Goal: Information Seeking & Learning: Learn about a topic

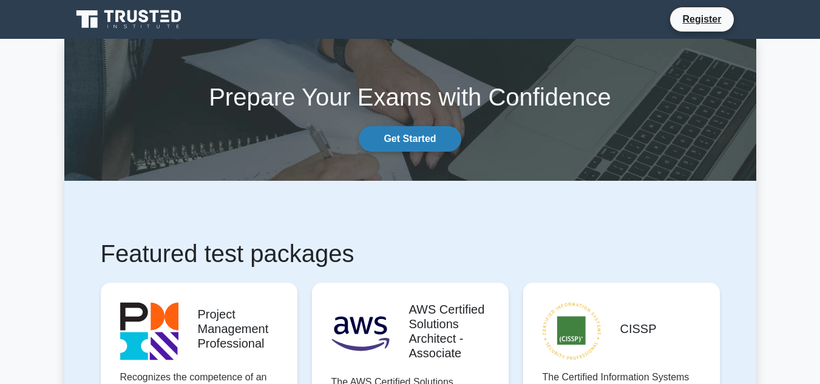
click at [436, 131] on link "Get Started" at bounding box center [410, 138] width 102 height 25
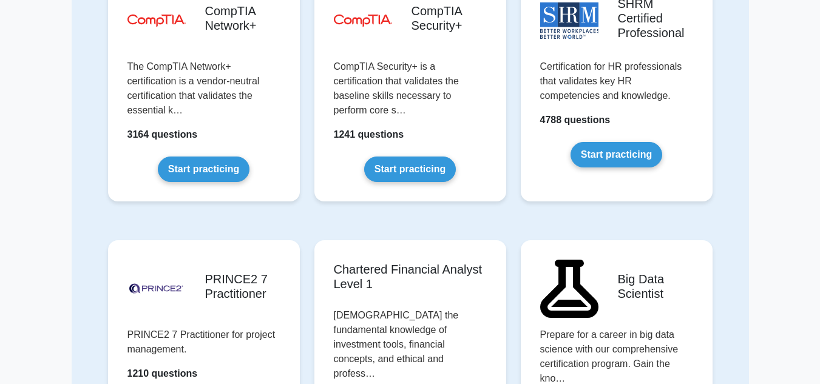
scroll to position [2217, 0]
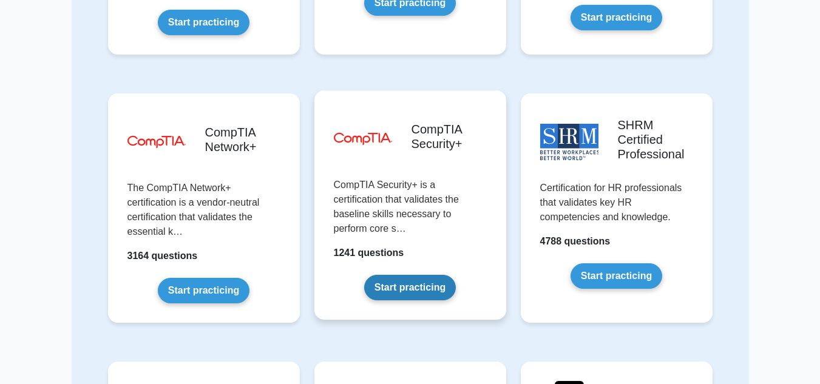
click at [407, 275] on link "Start practicing" at bounding box center [410, 287] width 92 height 25
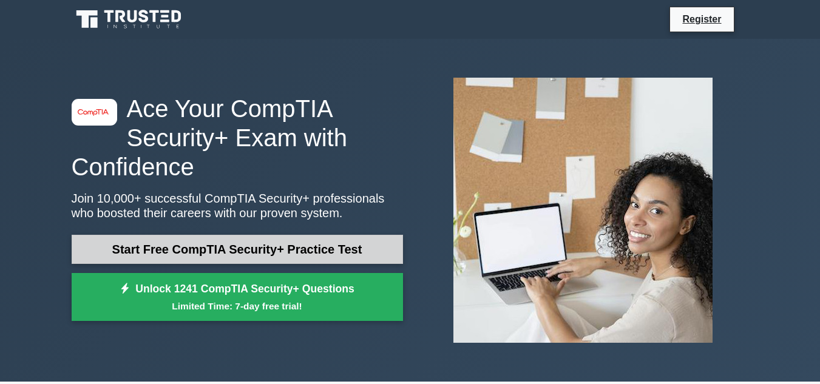
click at [219, 244] on link "Start Free CompTIA Security+ Practice Test" at bounding box center [237, 249] width 331 height 29
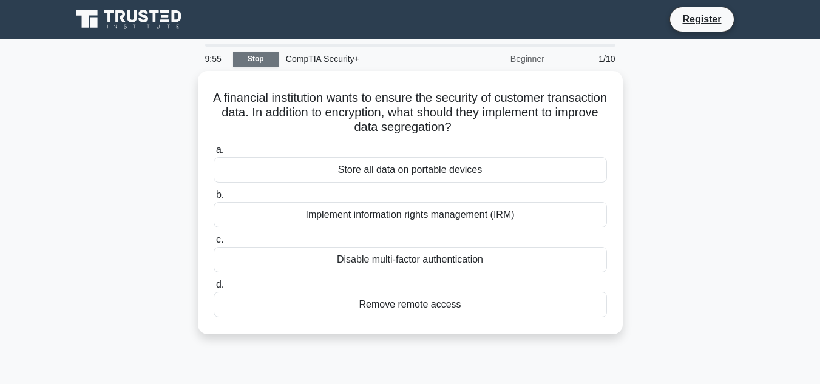
click at [257, 62] on link "Stop" at bounding box center [255, 59] width 45 height 15
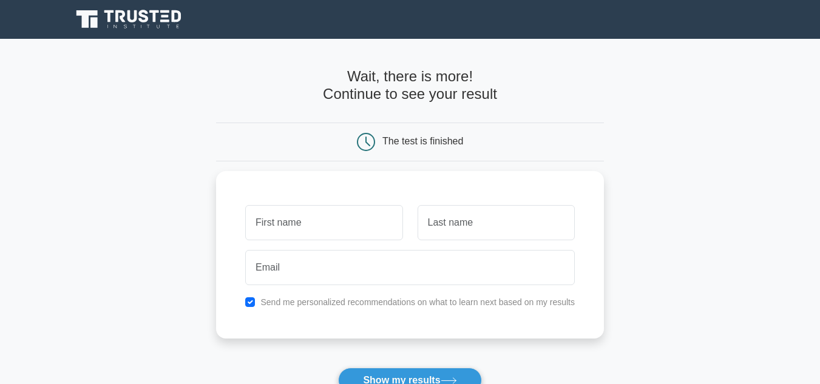
scroll to position [61, 0]
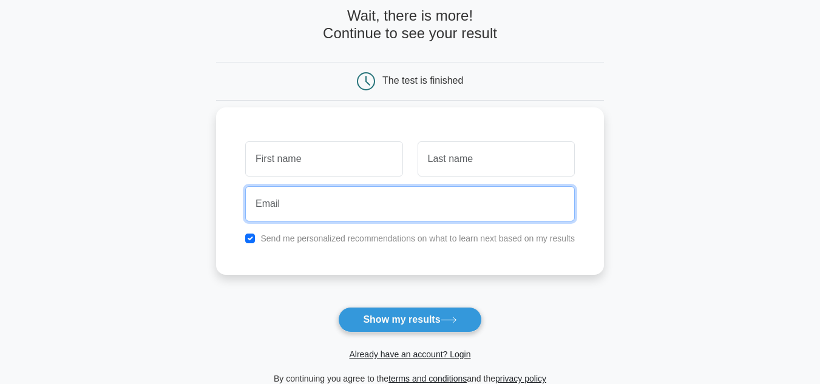
click at [332, 198] on input "email" at bounding box center [409, 203] width 329 height 35
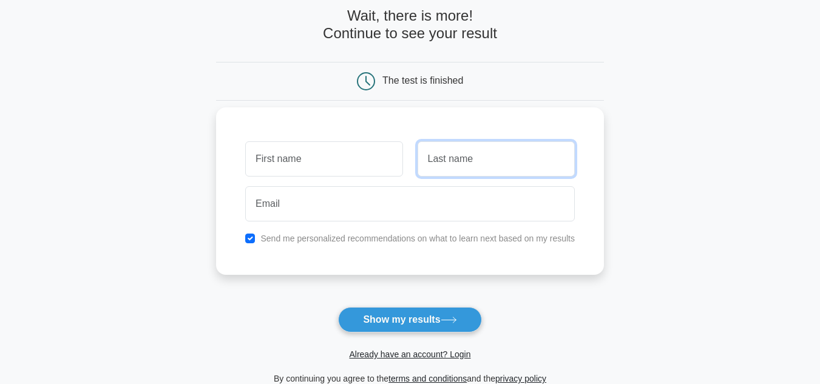
click at [458, 163] on input "text" at bounding box center [495, 158] width 157 height 35
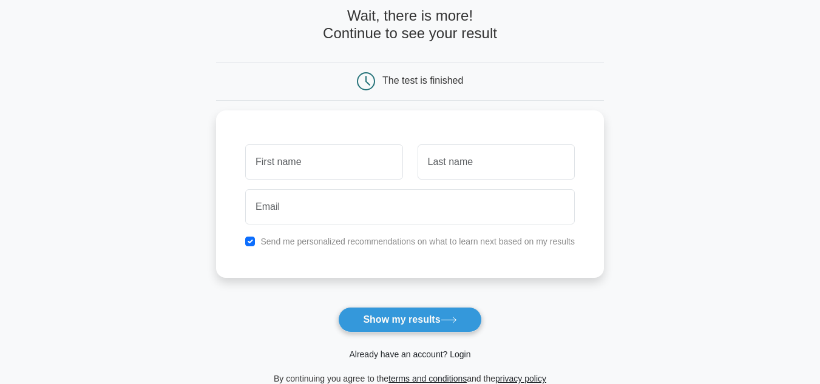
click at [397, 355] on link "Already have an account? Login" at bounding box center [409, 354] width 121 height 10
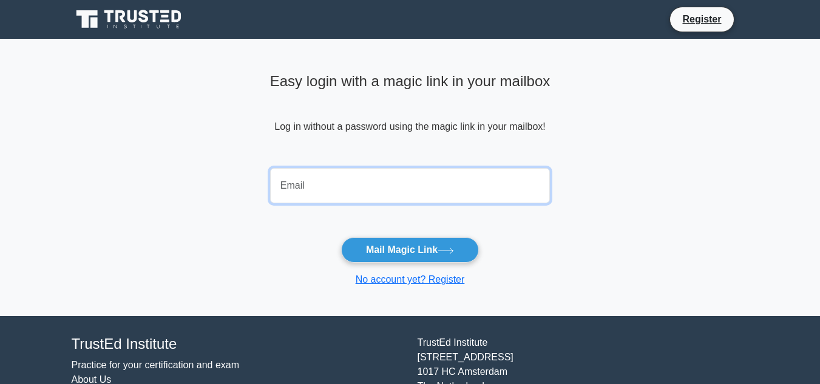
click at [350, 190] on input "email" at bounding box center [410, 185] width 280 height 35
paste input "secplus@temp.ly"
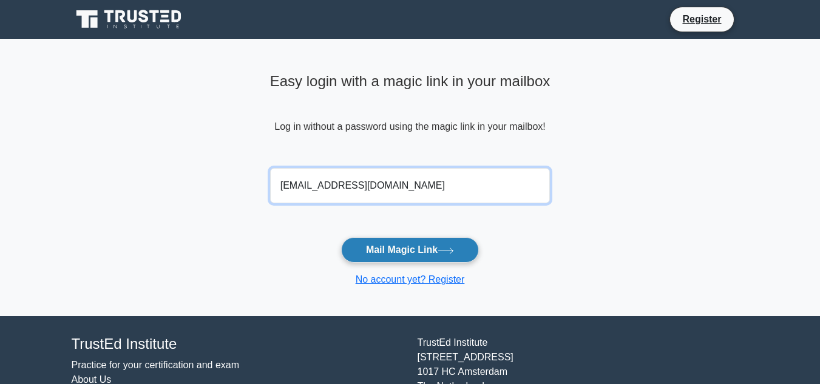
type input "secplus@temp.ly"
click at [400, 255] on button "Mail Magic Link" at bounding box center [410, 249] width 138 height 25
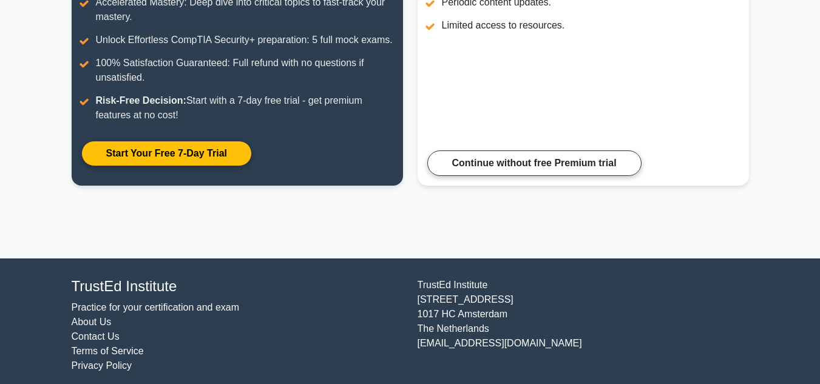
scroll to position [251, 0]
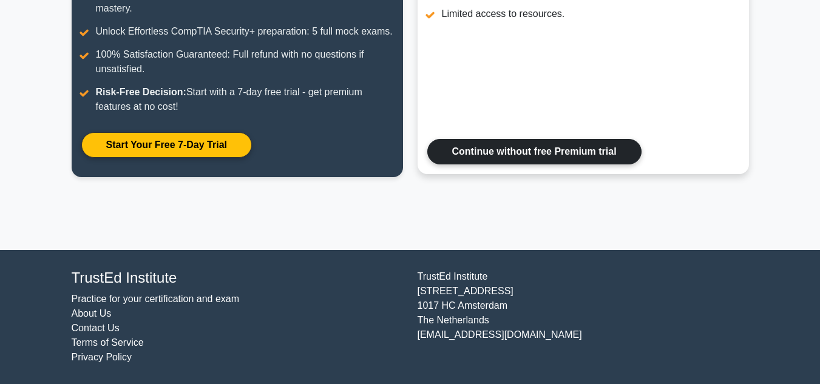
click at [522, 157] on link "Continue without free Premium trial" at bounding box center [534, 151] width 214 height 25
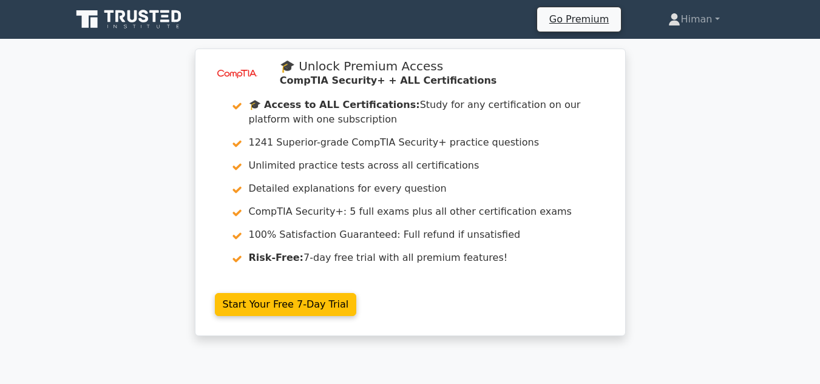
click at [679, 72] on div "image/svg+xml 🎓 Unlock Premium Access CompTIA Security+ + ALL Certifications 🎓 …" at bounding box center [410, 200] width 820 height 302
click at [166, 12] on icon at bounding box center [165, 11] width 9 height 2
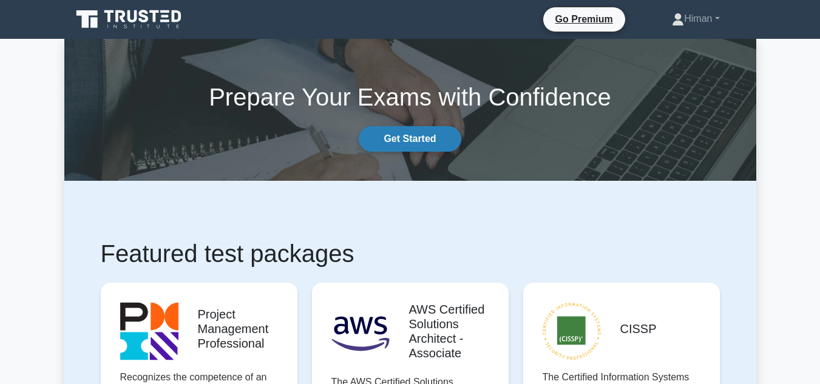
click at [402, 132] on link "Get Started" at bounding box center [410, 138] width 102 height 25
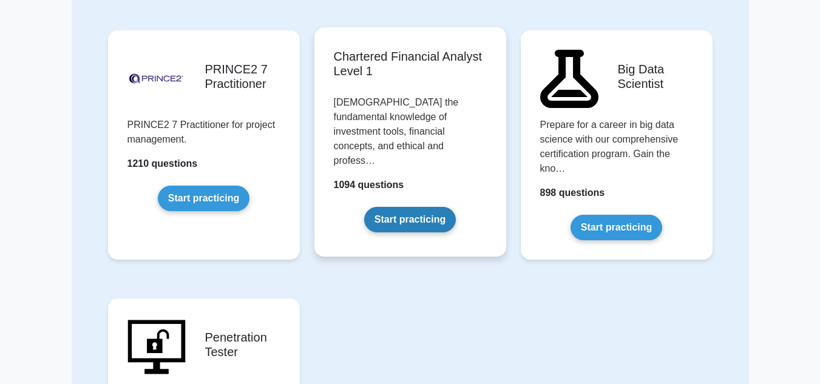
scroll to position [2305, 0]
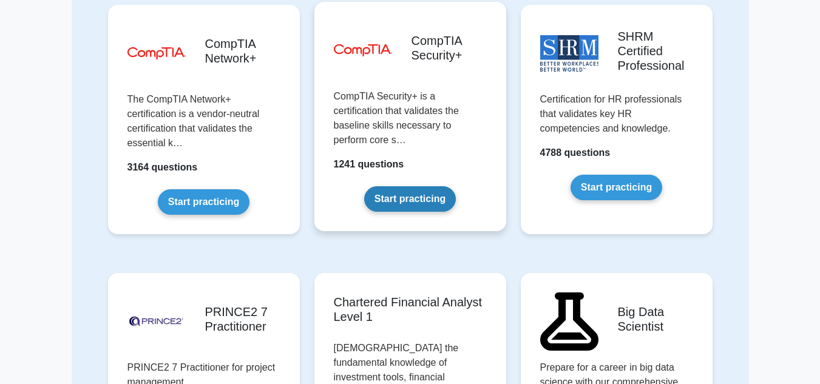
click at [395, 186] on link "Start practicing" at bounding box center [410, 198] width 92 height 25
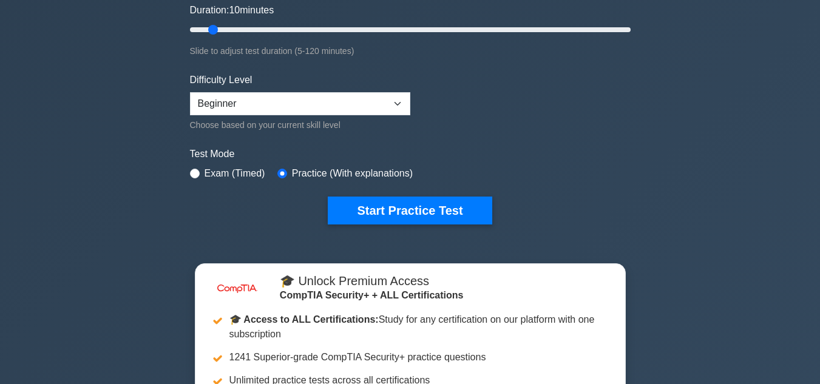
scroll to position [61, 0]
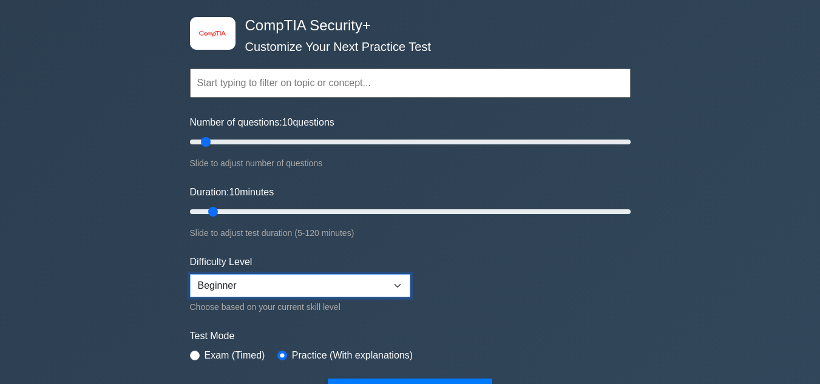
click at [254, 288] on select "Beginner Intermediate Expert" at bounding box center [300, 285] width 220 height 23
drag, startPoint x: 209, startPoint y: 142, endPoint x: 380, endPoint y: 145, distance: 171.7
type input "90"
click at [380, 145] on input "Number of questions: 90 questions" at bounding box center [410, 142] width 440 height 15
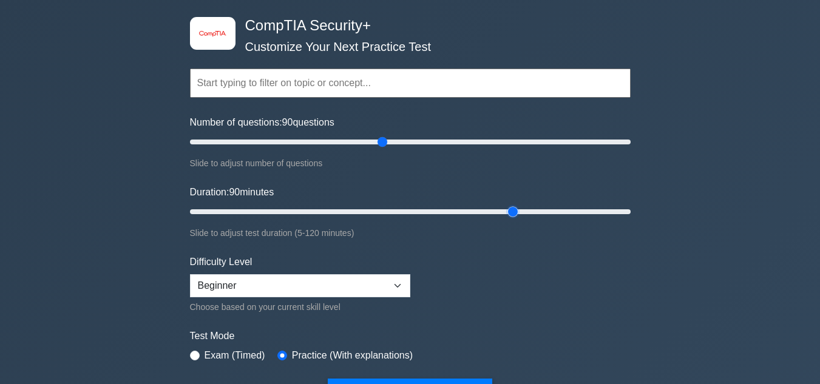
drag, startPoint x: 214, startPoint y: 211, endPoint x: 517, endPoint y: 208, distance: 302.7
type input "90"
click at [517, 208] on input "Duration: 90 minutes" at bounding box center [410, 211] width 440 height 15
click at [467, 289] on form "Topics Cryptography Identity and Access Management Risk Management Network Secu…" at bounding box center [410, 219] width 440 height 375
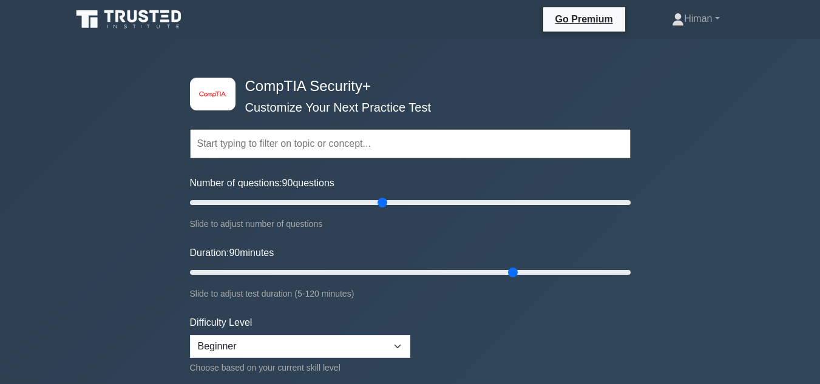
scroll to position [182, 0]
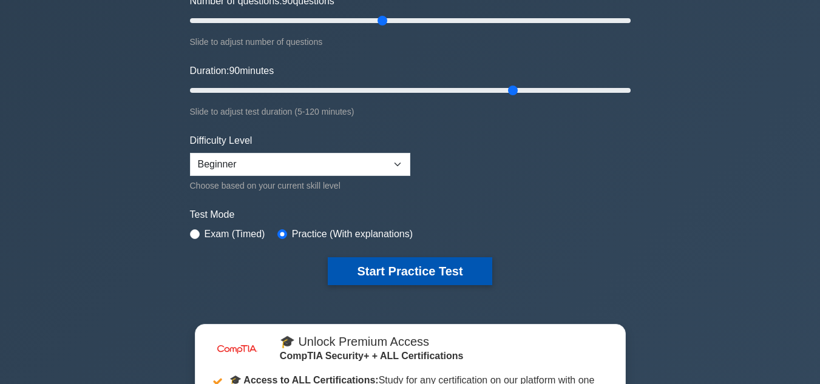
click at [431, 269] on button "Start Practice Test" at bounding box center [410, 271] width 164 height 28
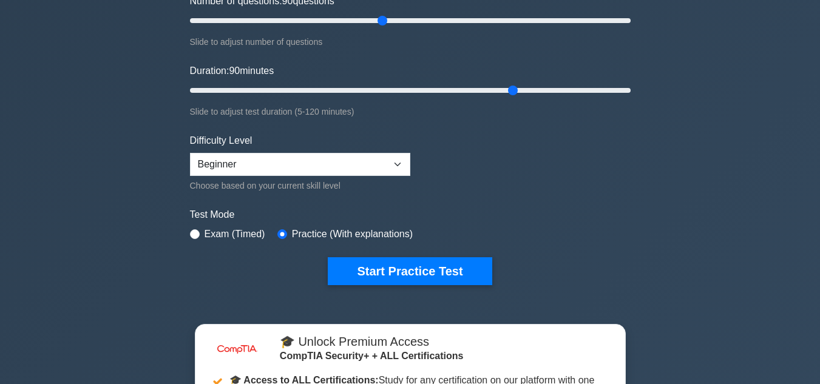
scroll to position [61, 0]
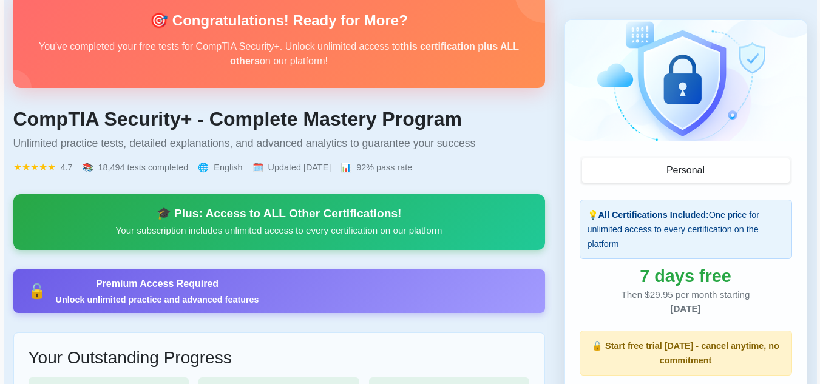
scroll to position [287, 0]
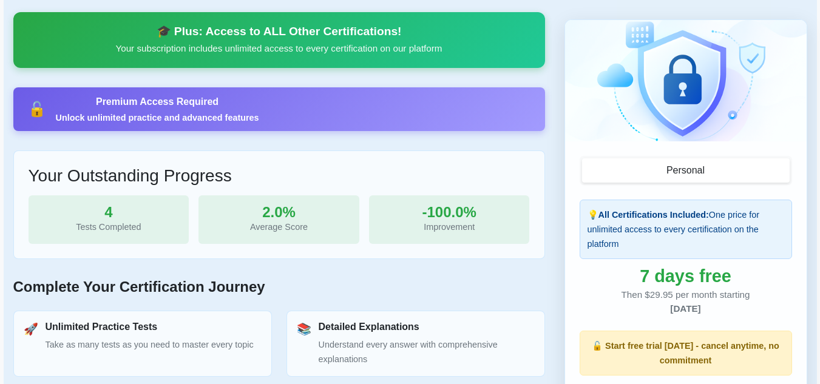
click at [136, 103] on div "Premium Access Required" at bounding box center [157, 102] width 203 height 15
click at [59, 120] on div "Unlock unlimited practice and advanced features" at bounding box center [157, 118] width 203 height 12
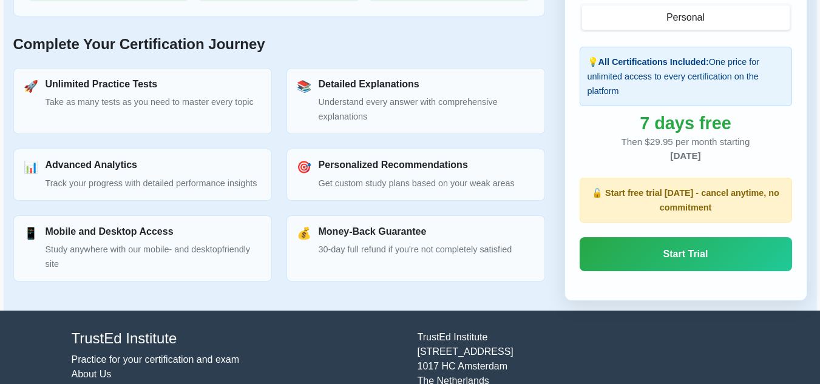
scroll to position [590, 0]
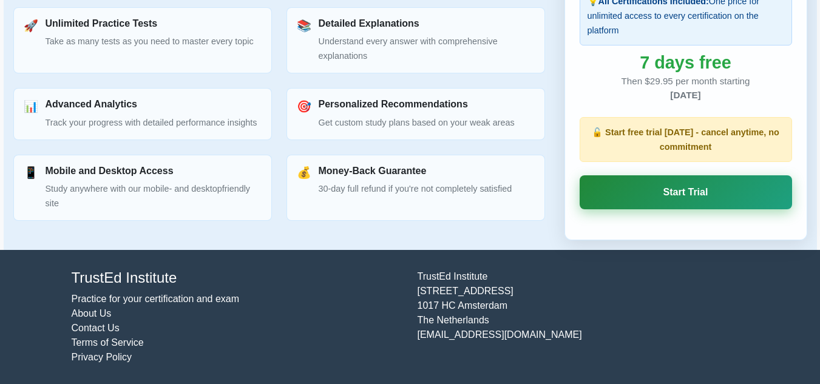
click at [622, 201] on link "Start Trial" at bounding box center [685, 192] width 212 height 34
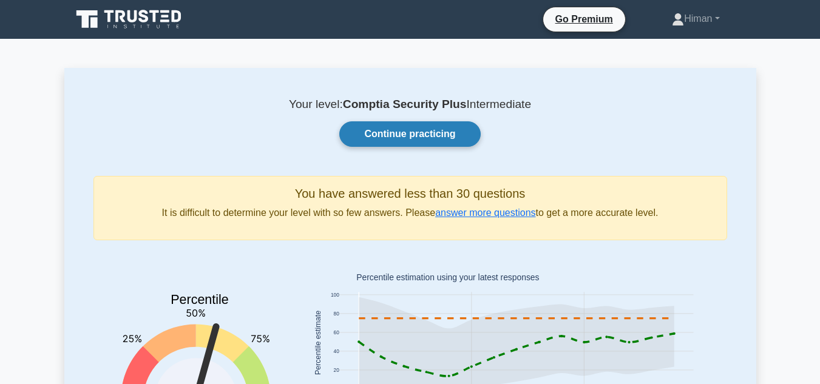
click at [360, 127] on link "Continue practicing" at bounding box center [409, 133] width 141 height 25
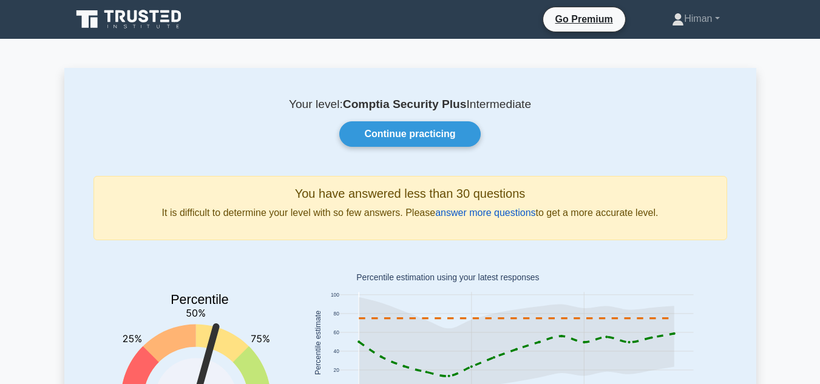
click at [438, 209] on link "answer more questions" at bounding box center [485, 212] width 100 height 10
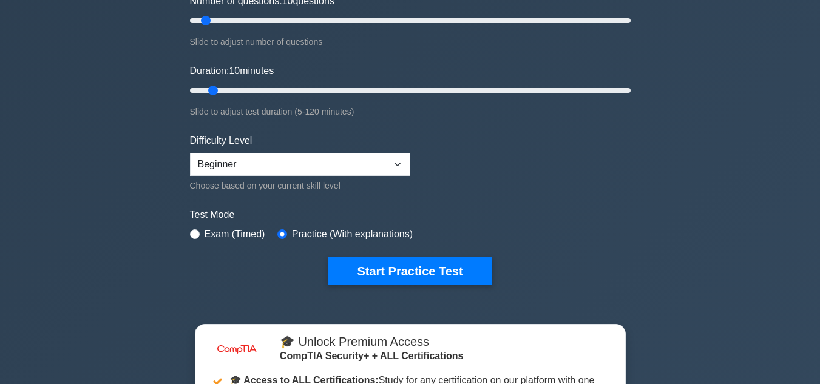
scroll to position [61, 0]
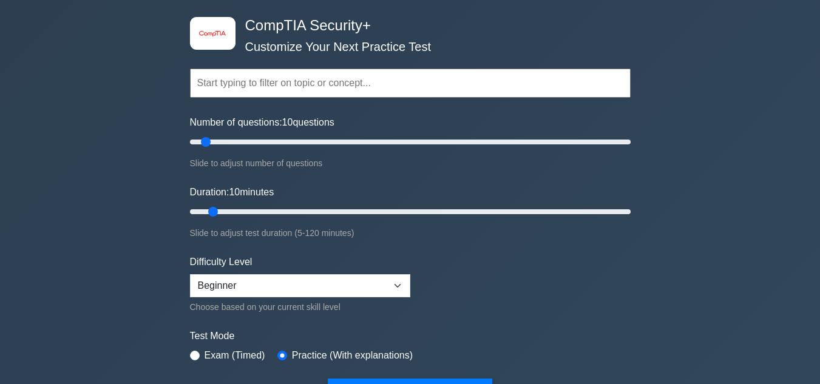
click at [286, 85] on input "text" at bounding box center [410, 83] width 440 height 29
click at [175, 95] on div "image/svg+xml CompTIA Security+ Customize Your Next Practice Test Topics Crypto…" at bounding box center [410, 364] width 820 height 772
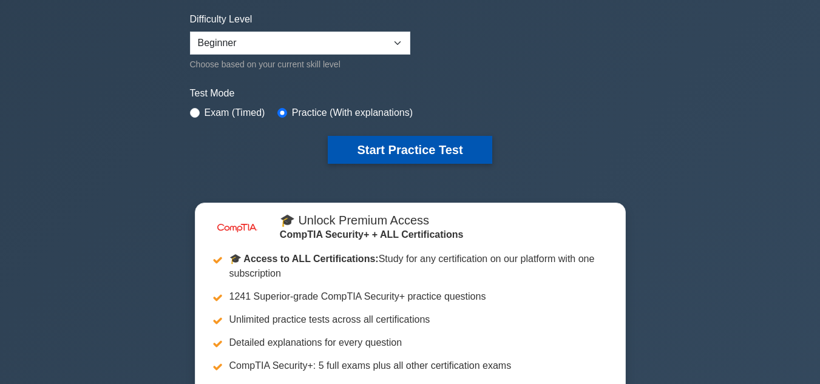
click at [401, 152] on button "Start Practice Test" at bounding box center [410, 150] width 164 height 28
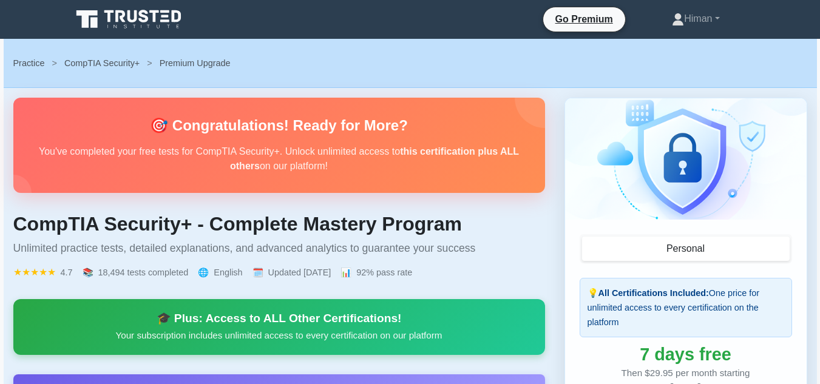
scroll to position [121, 0]
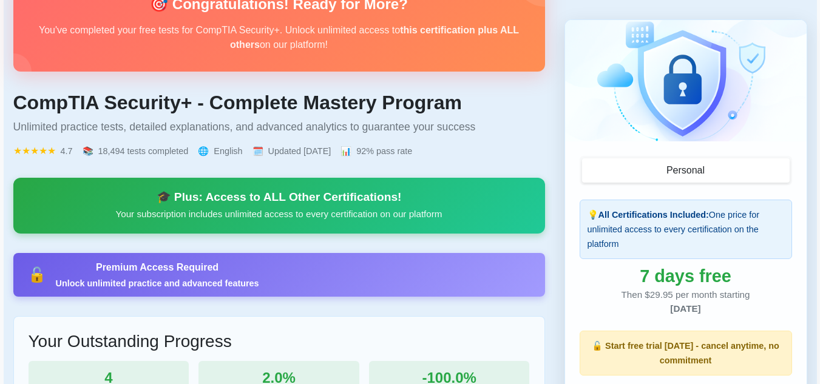
click at [243, 204] on div "🎓 Plus: Access to ALL Other Certifications!" at bounding box center [279, 197] width 502 height 15
click at [191, 263] on div "Premium Access Required" at bounding box center [157, 267] width 203 height 15
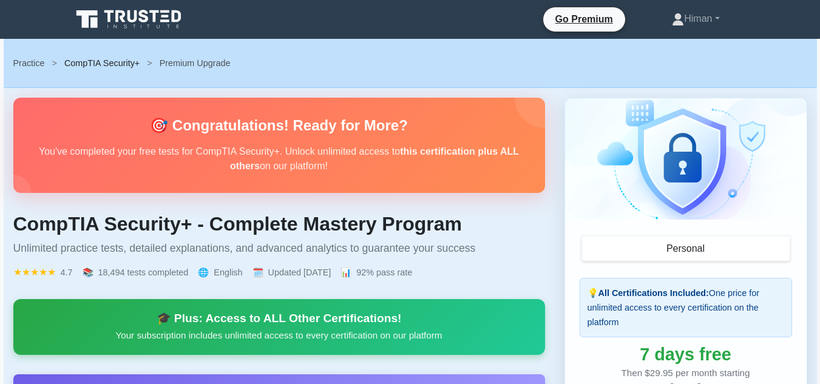
click at [108, 59] on link "CompTIA Security+" at bounding box center [101, 63] width 75 height 10
